Goal: Task Accomplishment & Management: Manage account settings

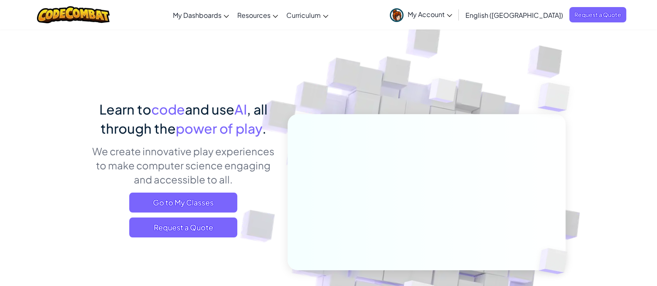
click at [452, 14] on span "My Account" at bounding box center [429, 14] width 44 height 9
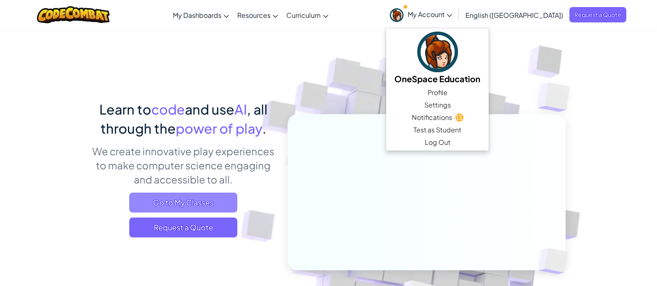
click at [174, 202] on span "Go to My Classes" at bounding box center [183, 203] width 108 height 20
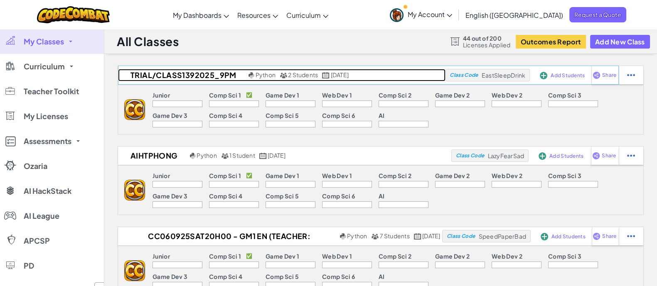
click at [211, 75] on h2 "TRIAL/CLASS1392025_9PM" at bounding box center [182, 75] width 128 height 12
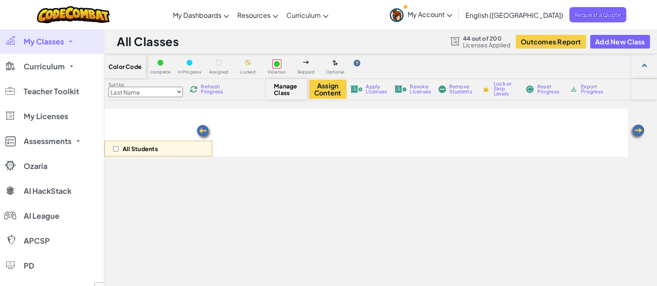
select select "560f1a9f22961295f9427742"
